Goal: Task Accomplishment & Management: Use online tool/utility

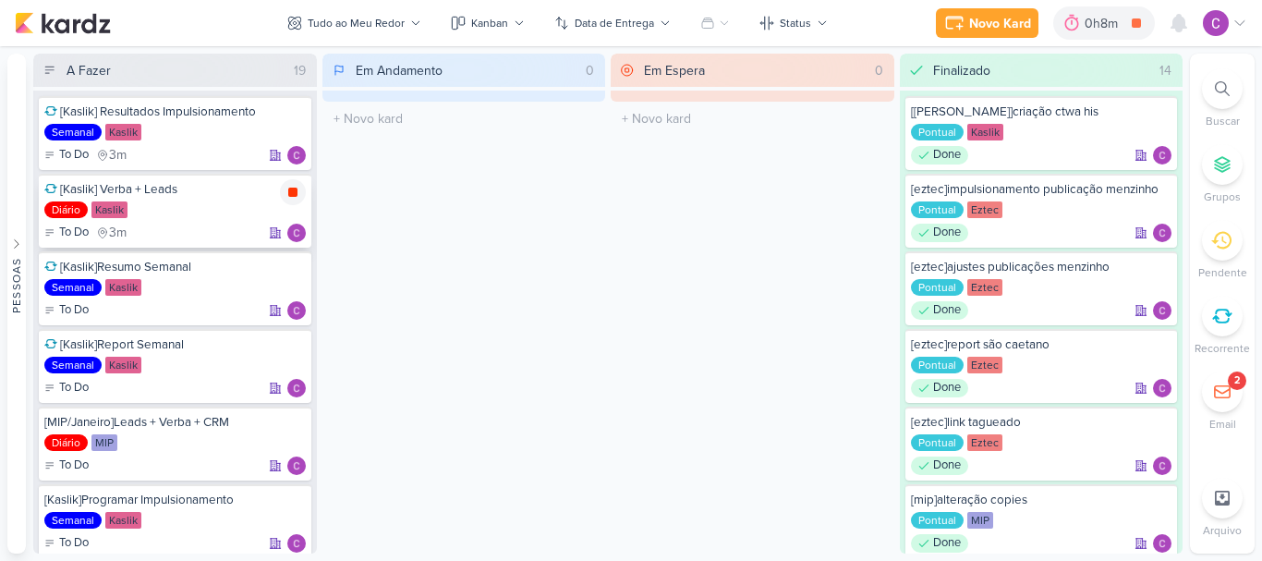
click at [296, 188] on icon at bounding box center [293, 192] width 15 height 15
click at [250, 455] on div "[MIP/Janeiro]Leads + Verba + CRM Diário MIP To Do" at bounding box center [175, 444] width 273 height 74
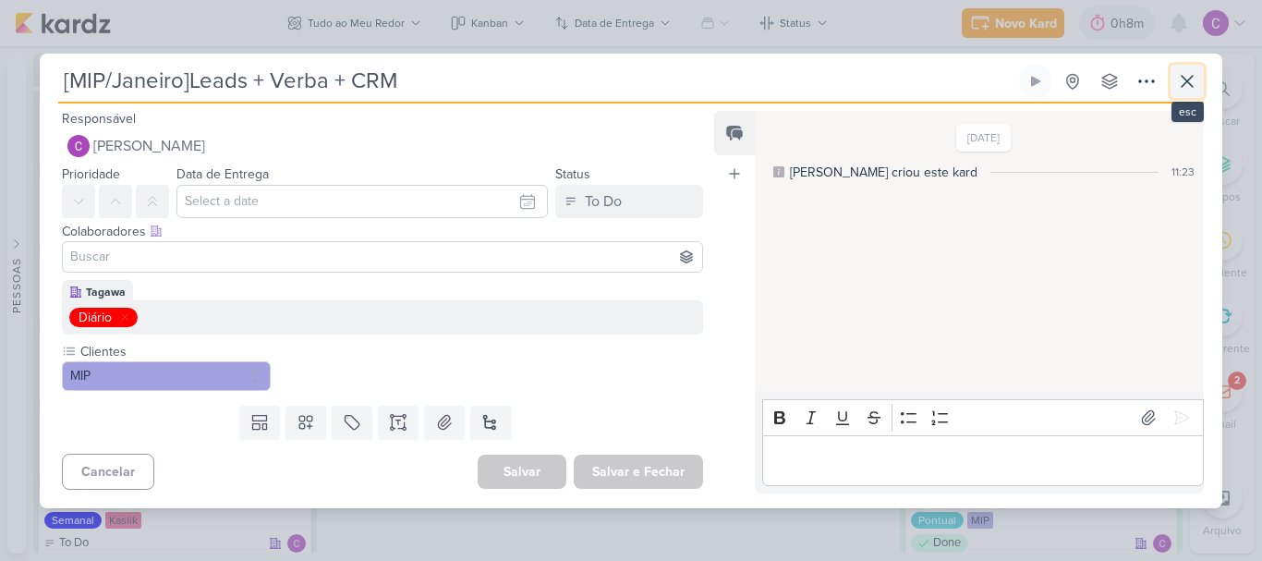
click at [1200, 85] on button at bounding box center [1187, 81] width 33 height 33
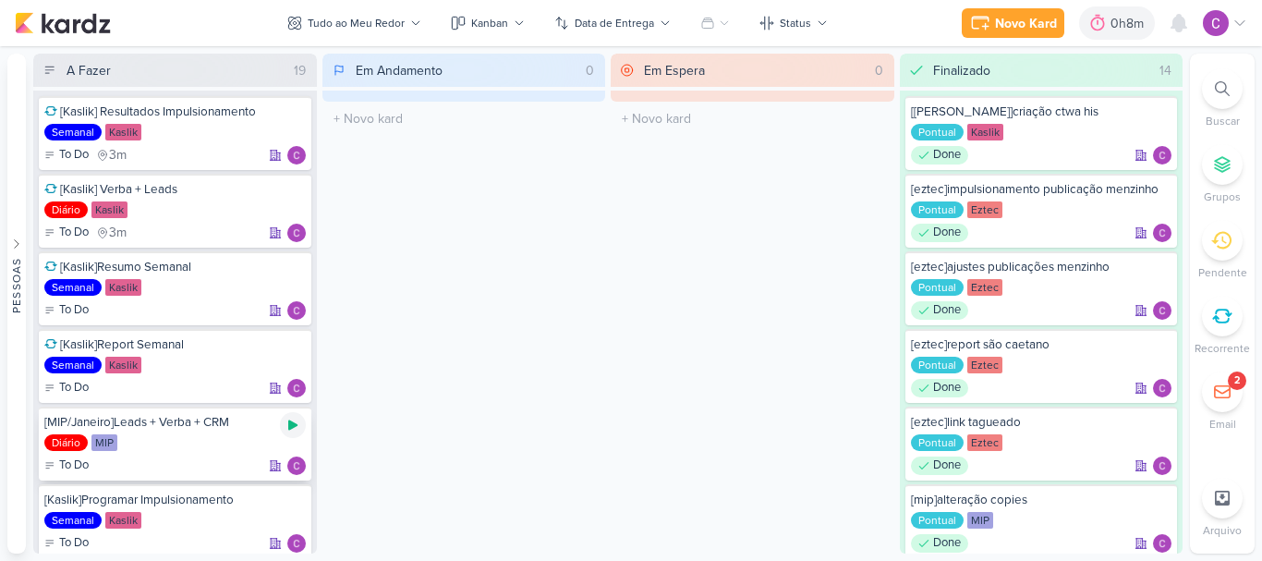
click at [289, 423] on icon at bounding box center [292, 425] width 9 height 10
click at [1083, 25] on div at bounding box center [1072, 23] width 26 height 30
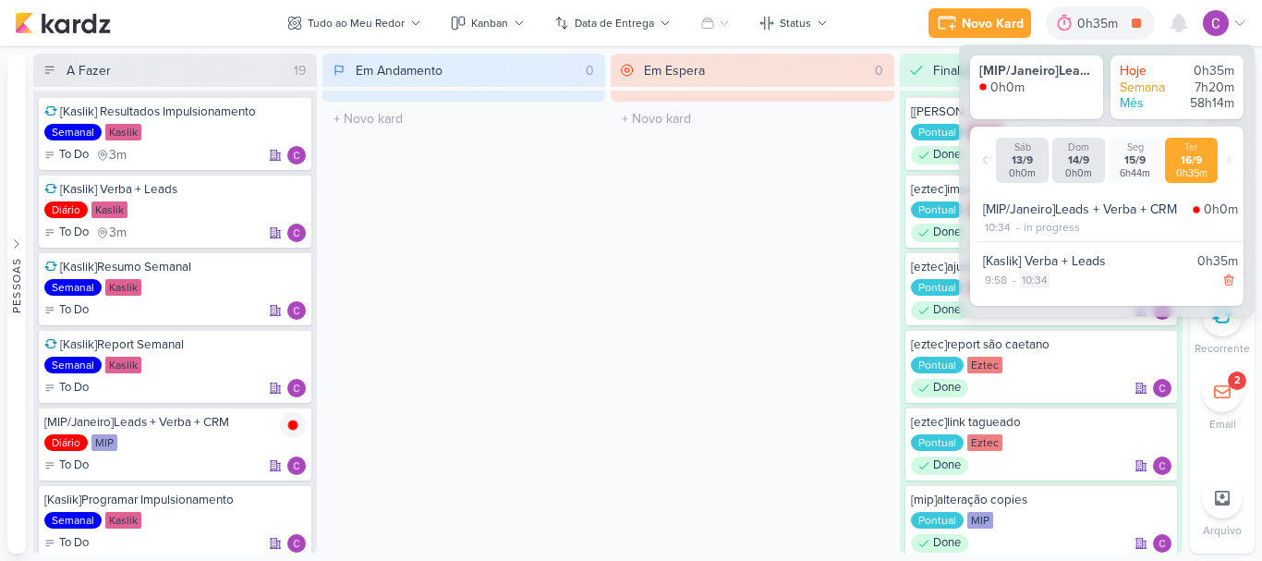
click at [1034, 279] on div "10:34" at bounding box center [1035, 280] width 30 height 17
select select "10"
click at [1065, 303] on select "00 01 02 03 04 05 06 07 08 09 10 11 12 13 14 15 16 17 18 19 20 21 22 23 24 25 2…" at bounding box center [1066, 303] width 26 height 22
click at [1053, 292] on select "00 01 02 03 04 05 06 07 08 09 10 11 12 13 14 15 16 17 18 19 20 21 22 23 24 25 2…" at bounding box center [1066, 303] width 26 height 22
drag, startPoint x: 1099, startPoint y: 306, endPoint x: 1065, endPoint y: 255, distance: 61.3
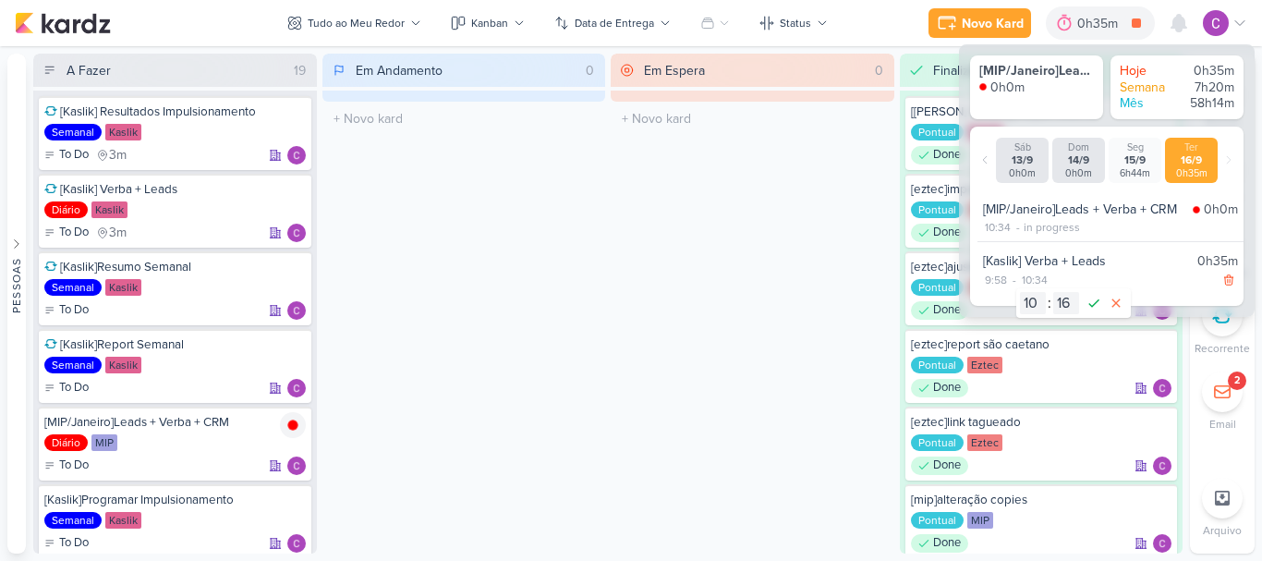
click at [1098, 305] on icon at bounding box center [1094, 303] width 22 height 22
click at [1000, 230] on div "10:34" at bounding box center [998, 227] width 30 height 17
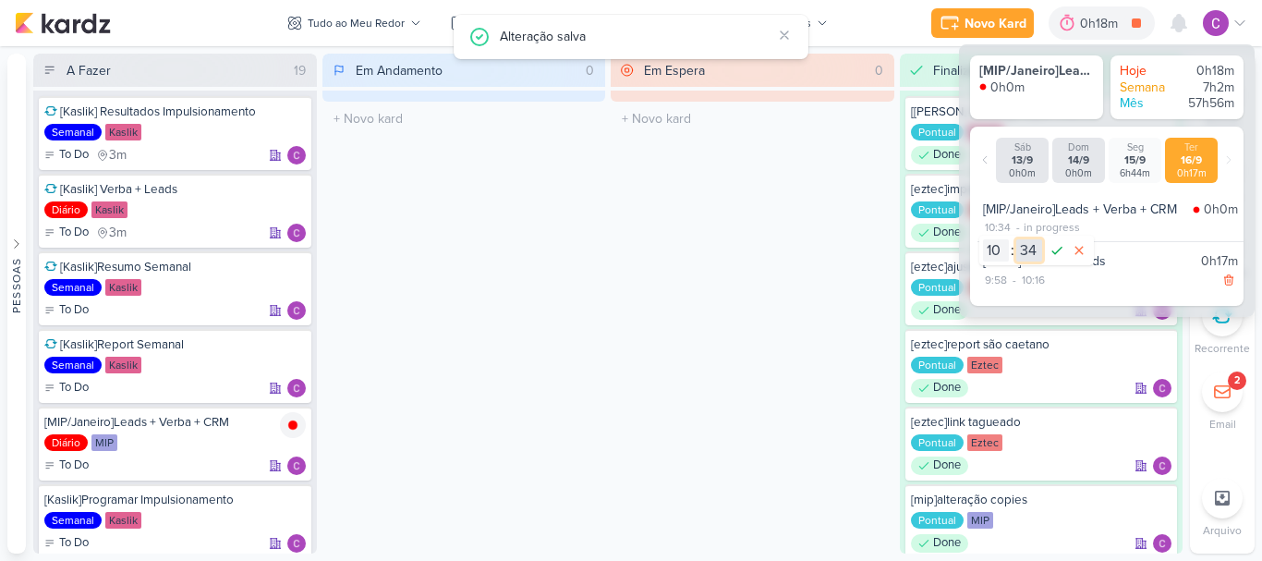
click at [1031, 250] on select "00 01 02 03 04 05 06 07 08 09 10 11 12 13 14 15 16 17 18 19 20 21 22 23 24 25 2…" at bounding box center [1030, 250] width 26 height 22
select select "17"
click at [1017, 239] on select "00 01 02 03 04 05 06 07 08 09 10 11 12 13 14 15 16 17 18 19 20 21 22 23 24 25 2…" at bounding box center [1030, 250] width 26 height 22
click at [1060, 251] on icon at bounding box center [1057, 250] width 22 height 22
click at [1084, 22] on div "0h35m" at bounding box center [1101, 23] width 46 height 19
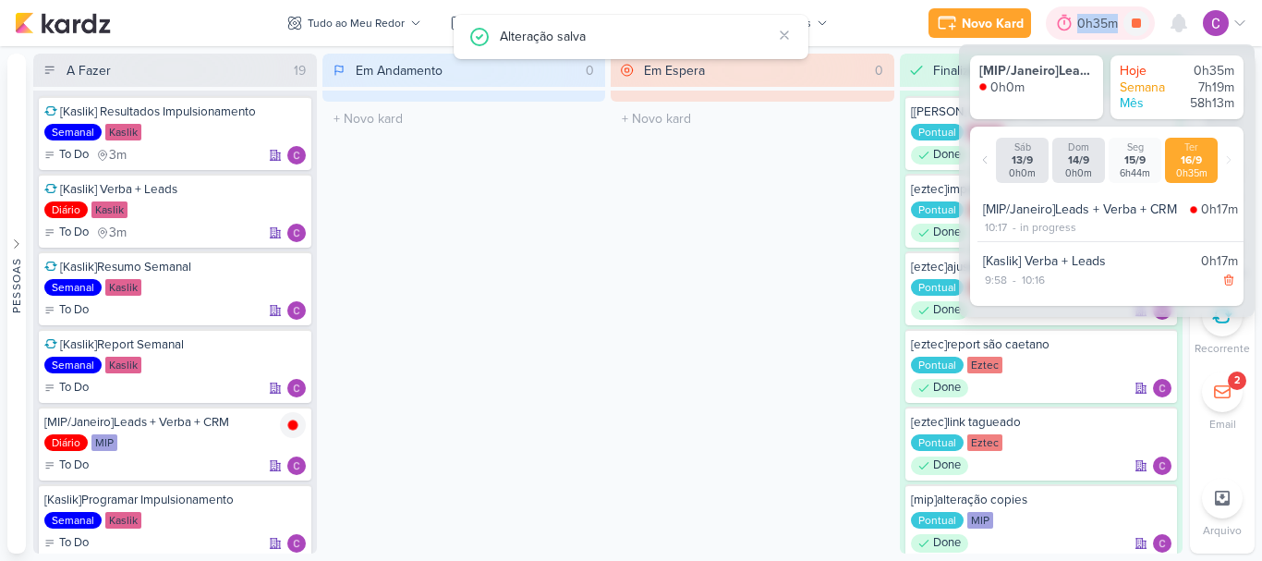
click at [1084, 22] on div "0h35m" at bounding box center [1101, 23] width 46 height 19
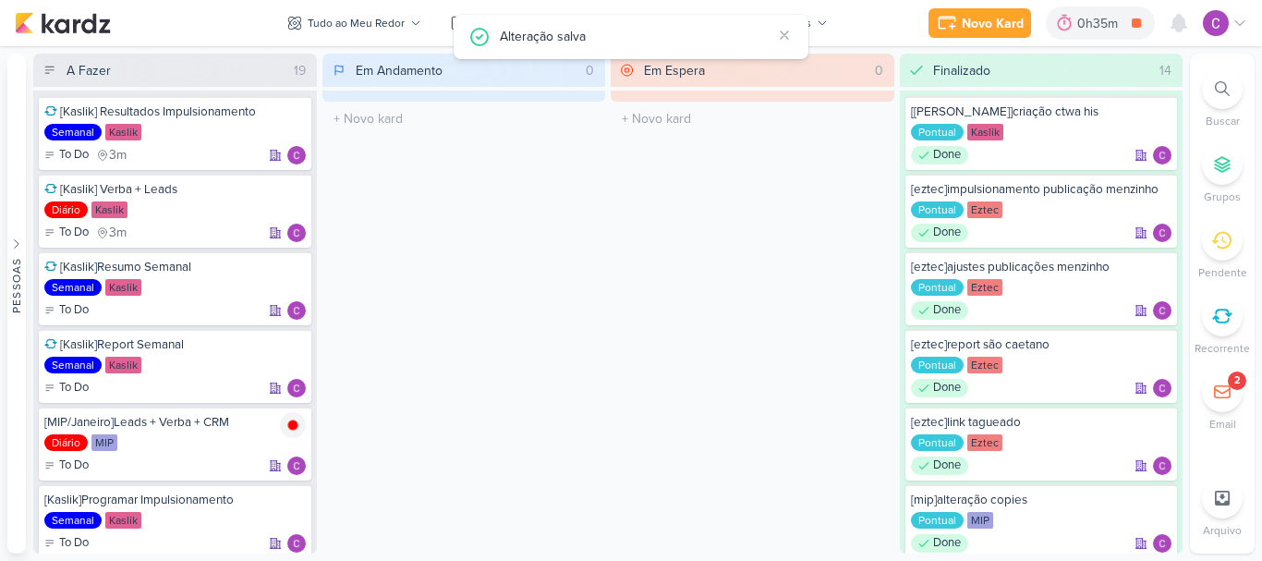
click at [761, 239] on div "Em Espera 0 O título do kard deve ter menos que 100 caracteres" at bounding box center [753, 304] width 284 height 500
